Goal: Check status: Check status

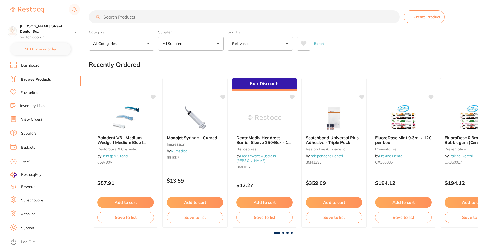
click at [32, 119] on link "View Orders" at bounding box center [31, 119] width 21 height 5
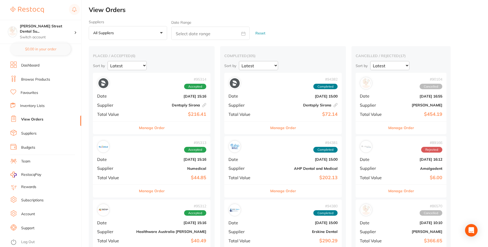
click at [134, 110] on div "# 95314 Accepted Date [DATE] 15:16 Supplier Dentsply Sirona This order has been…" at bounding box center [151, 97] width 117 height 48
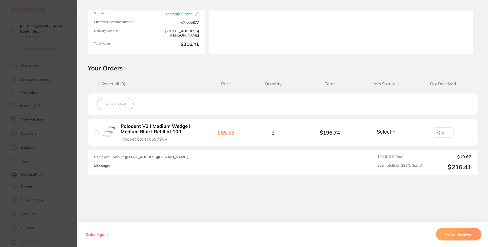
scroll to position [70, 0]
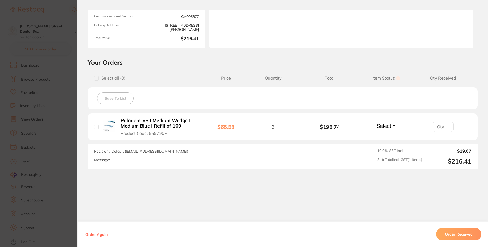
click at [69, 98] on section "Order ID: Restocq- 95314 Linked Order Order Information Accepted Order Order Da…" at bounding box center [244, 123] width 488 height 247
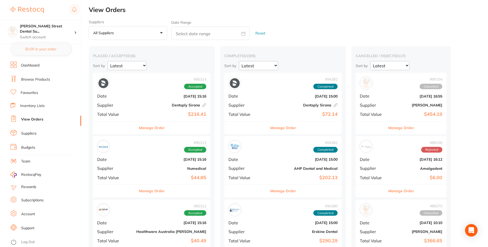
click at [143, 168] on b "Numedical" at bounding box center [171, 169] width 70 height 4
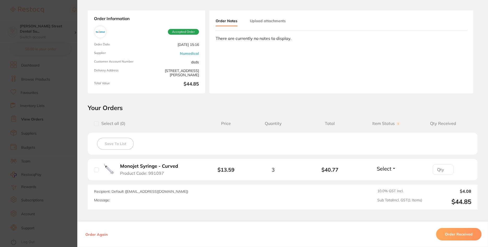
scroll to position [31, 0]
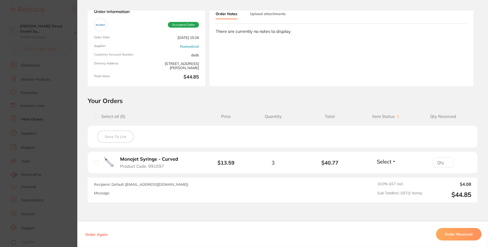
click at [67, 126] on section "Order ID: Restocq- 95313 Order Information Accepted Order Order Date [DATE] 15:…" at bounding box center [244, 123] width 488 height 247
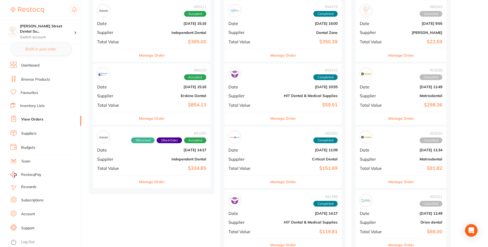
scroll to position [266, 0]
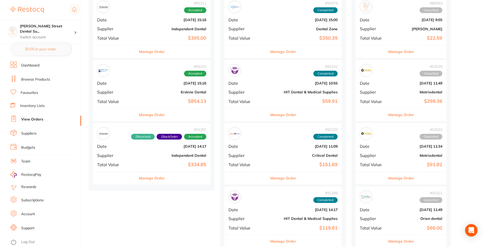
click at [141, 155] on b "Independent Dental" at bounding box center [171, 156] width 70 height 4
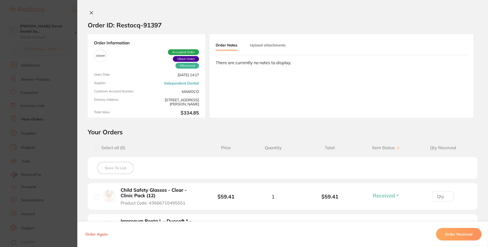
scroll to position [63, 0]
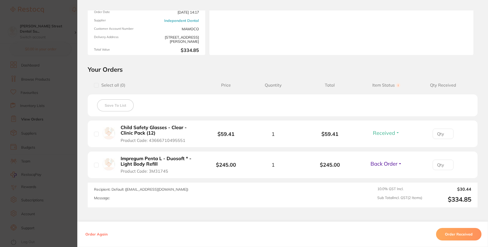
click at [391, 165] on span "Back Order" at bounding box center [383, 164] width 27 height 7
click at [389, 176] on span "Received" at bounding box center [386, 175] width 13 height 4
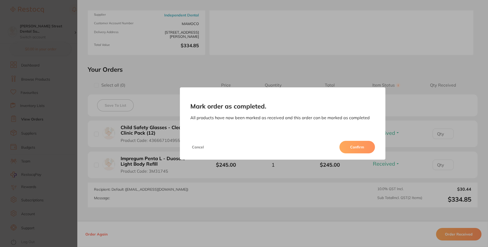
scroll to position [57, 0]
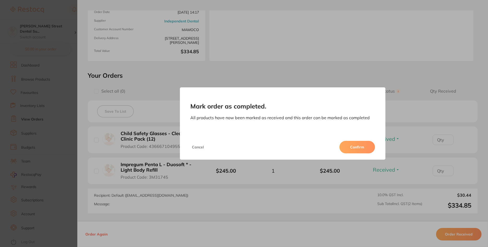
click at [350, 148] on button "Confirm" at bounding box center [357, 147] width 36 height 13
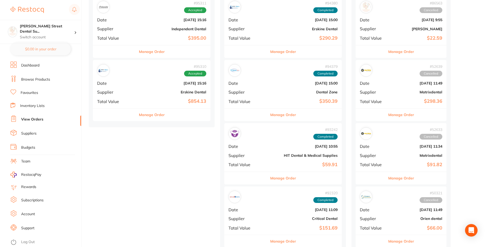
click at [136, 91] on b "Erskine Dental" at bounding box center [171, 92] width 70 height 4
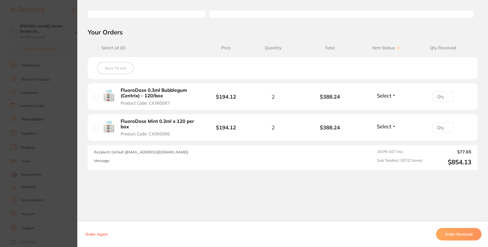
scroll to position [101, 0]
click at [71, 102] on section "Order ID: Restocq- 95310 Order Information Accepted Order Order Date [DATE] 15:…" at bounding box center [244, 123] width 488 height 247
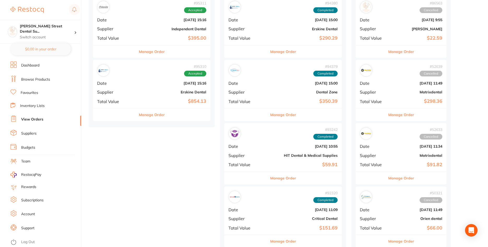
scroll to position [213, 0]
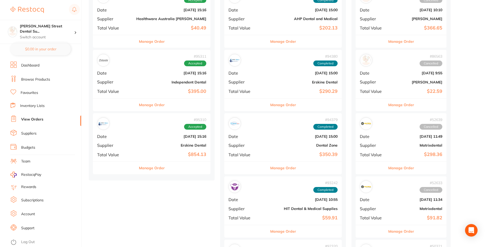
click at [133, 79] on div "# 95311 Accepted Date [DATE] 15:16 Supplier Independent Dental Total Value $395…" at bounding box center [151, 74] width 117 height 48
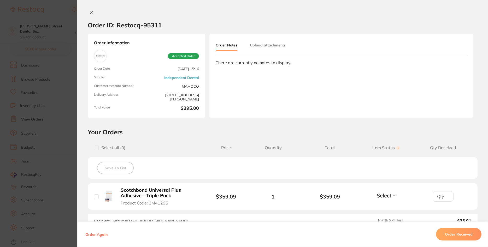
scroll to position [63, 0]
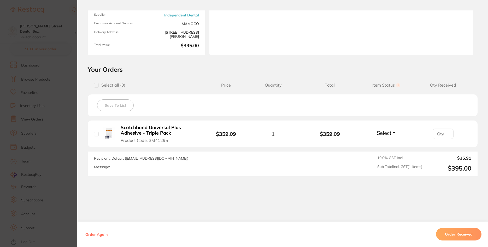
click at [69, 99] on section "Order ID: Restocq- 95311 Order Information Accepted Order Order Date [DATE] 15:…" at bounding box center [244, 123] width 488 height 247
